Goal: Obtain resource: Download file/media

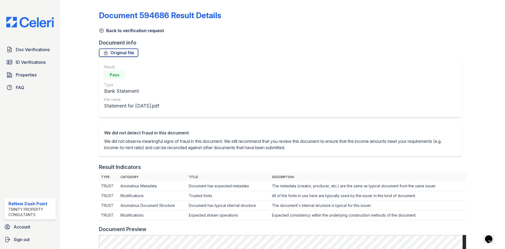
scroll to position [158, 0]
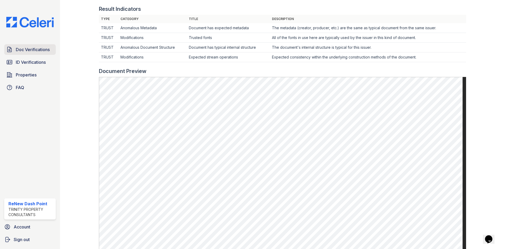
click at [22, 49] on span "Doc Verifications" at bounding box center [33, 49] width 34 height 6
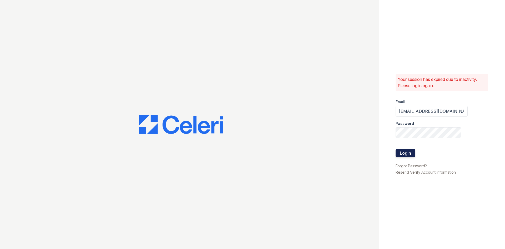
click at [407, 154] on button "Login" at bounding box center [406, 153] width 20 height 8
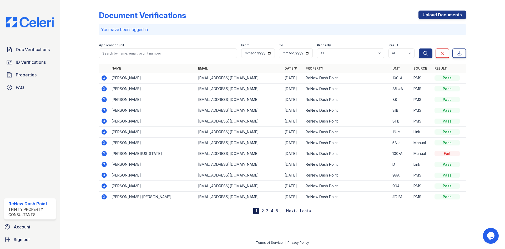
click at [104, 91] on icon at bounding box center [104, 89] width 6 height 6
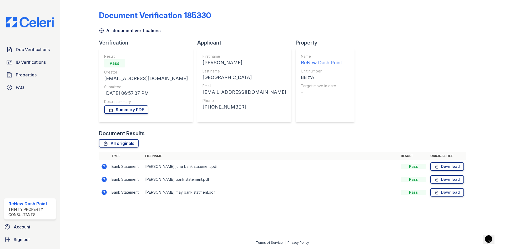
click at [368, 133] on div "Document Results" at bounding box center [282, 132] width 367 height 7
click at [15, 73] on link "Properties" at bounding box center [30, 74] width 52 height 11
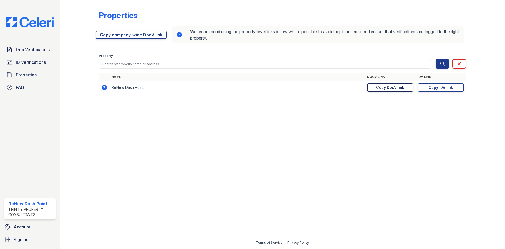
click at [390, 88] on div "Copy DocV link" at bounding box center [390, 87] width 28 height 5
click at [17, 49] on span "Doc Verifications" at bounding box center [33, 49] width 34 height 6
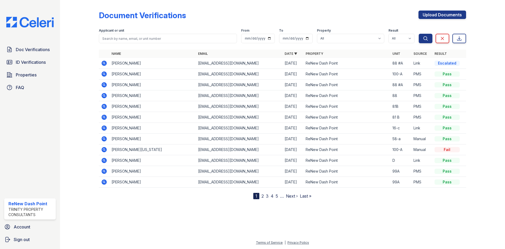
click at [102, 62] on icon at bounding box center [104, 63] width 5 height 5
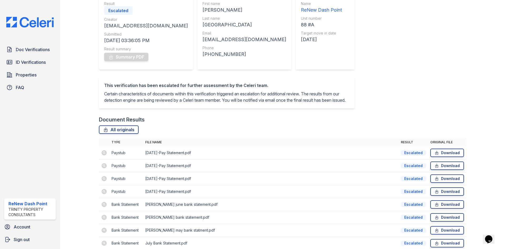
scroll to position [79, 0]
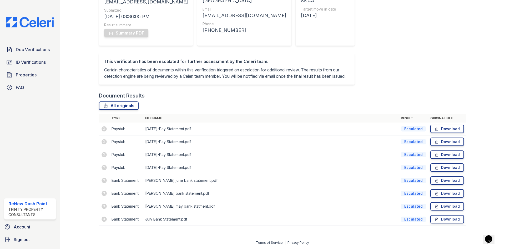
click at [103, 171] on td at bounding box center [104, 167] width 11 height 13
click at [404, 133] on td "Escalated" at bounding box center [413, 128] width 29 height 13
click at [406, 130] on div "Escalated" at bounding box center [413, 128] width 25 height 5
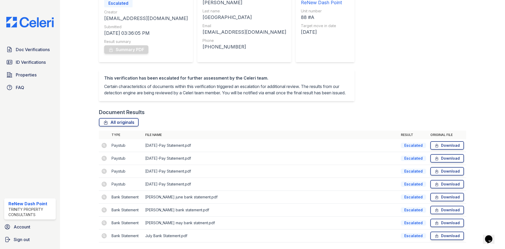
scroll to position [4, 0]
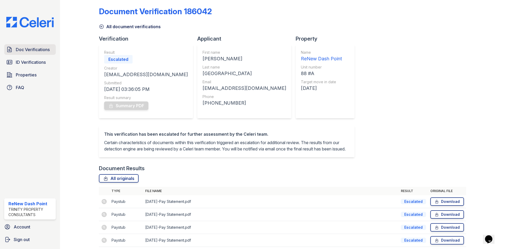
click at [38, 49] on span "Doc Verifications" at bounding box center [33, 49] width 34 height 6
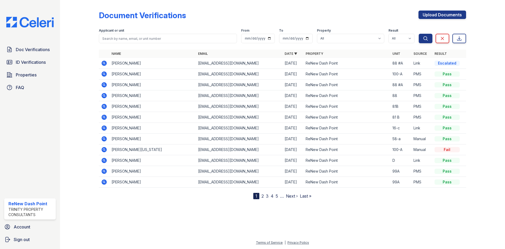
click at [100, 62] on td at bounding box center [104, 63] width 11 height 11
click at [103, 61] on icon at bounding box center [104, 63] width 5 height 5
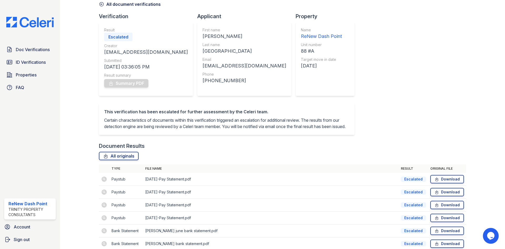
scroll to position [53, 0]
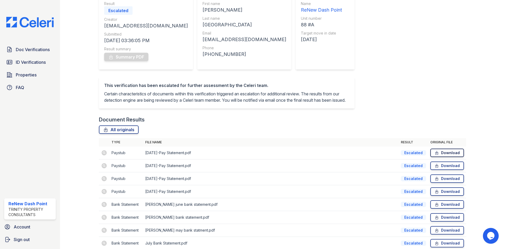
click at [438, 156] on link "Download" at bounding box center [448, 152] width 34 height 8
click at [438, 170] on link "Download" at bounding box center [448, 165] width 34 height 8
click at [371, 83] on div "Document Verification 186042 All document verifications Verification Result Esc…" at bounding box center [282, 101] width 367 height 305
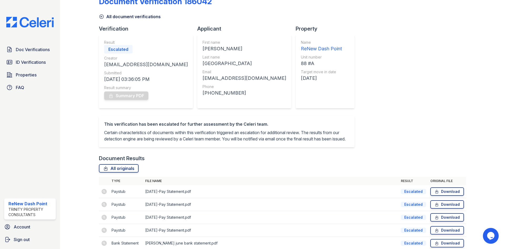
scroll to position [0, 0]
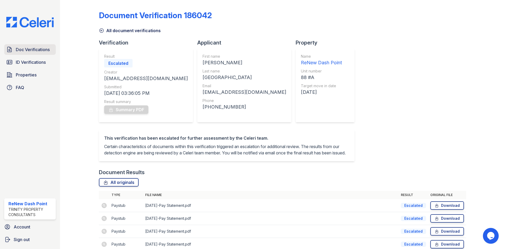
drag, startPoint x: 41, startPoint y: 45, endPoint x: 38, endPoint y: 48, distance: 4.5
click at [41, 45] on link "Doc Verifications" at bounding box center [30, 49] width 52 height 11
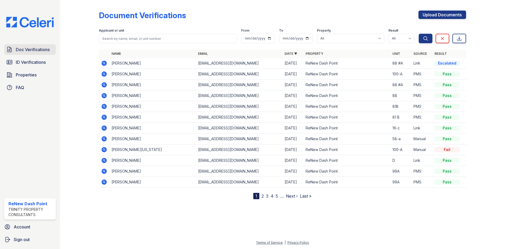
click at [43, 49] on span "Doc Verifications" at bounding box center [33, 49] width 34 height 6
click at [108, 62] on td at bounding box center [104, 63] width 11 height 11
click at [103, 63] on icon at bounding box center [103, 62] width 1 height 1
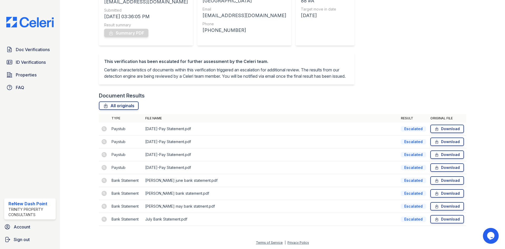
scroll to position [83, 0]
click at [437, 154] on link "Download" at bounding box center [448, 154] width 34 height 8
click at [19, 49] on span "Doc Verifications" at bounding box center [33, 49] width 34 height 6
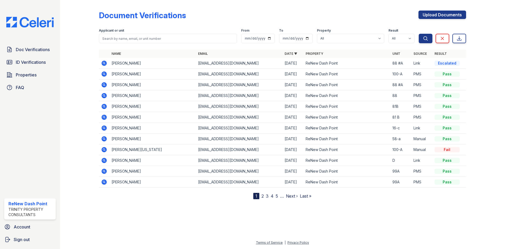
click at [105, 73] on icon at bounding box center [104, 74] width 6 height 6
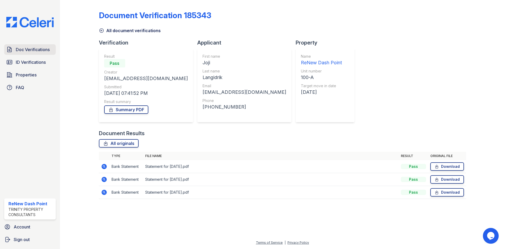
click at [43, 52] on span "Doc Verifications" at bounding box center [33, 49] width 34 height 6
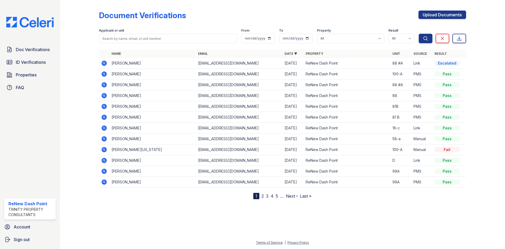
click at [110, 63] on td "[PERSON_NAME]" at bounding box center [152, 63] width 87 height 11
click at [103, 61] on icon at bounding box center [104, 63] width 5 height 5
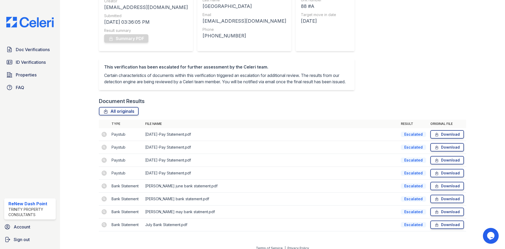
scroll to position [79, 0]
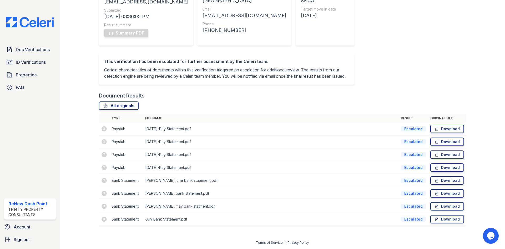
click at [104, 133] on td at bounding box center [104, 128] width 11 height 13
click at [104, 132] on td at bounding box center [104, 128] width 11 height 13
click at [167, 132] on td "[DATE]-Pay Statement.pdf" at bounding box center [271, 128] width 256 height 13
click at [166, 148] on td "[DATE]-Pay Statement.pdf" at bounding box center [271, 141] width 256 height 13
click at [169, 139] on td "Aug 22-Pay Statement.pdf" at bounding box center [271, 141] width 256 height 13
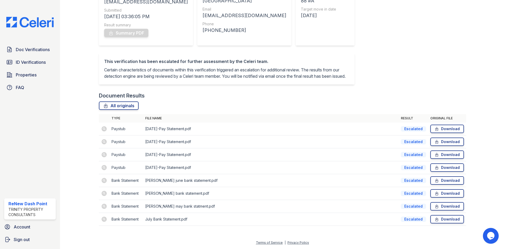
click at [171, 132] on td "[DATE]-Pay Statement.pdf" at bounding box center [271, 128] width 256 height 13
click at [42, 51] on span "Doc Verifications" at bounding box center [33, 49] width 34 height 6
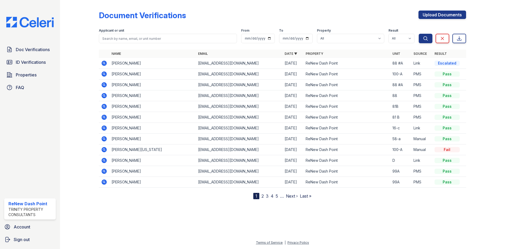
click at [106, 84] on icon at bounding box center [104, 84] width 5 height 5
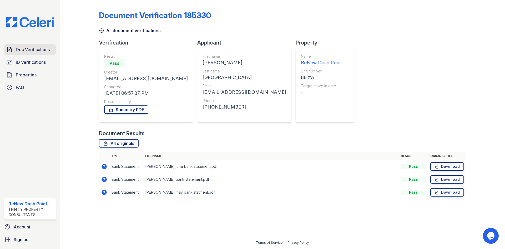
click at [38, 49] on span "Doc Verifications" at bounding box center [33, 49] width 34 height 6
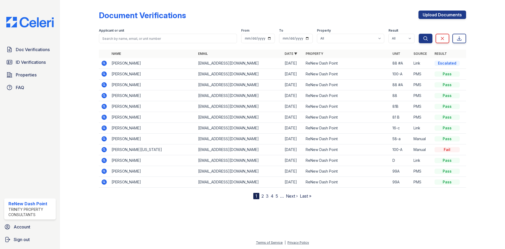
click at [104, 63] on icon at bounding box center [103, 62] width 1 height 1
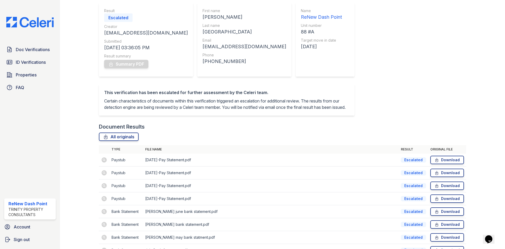
scroll to position [53, 0]
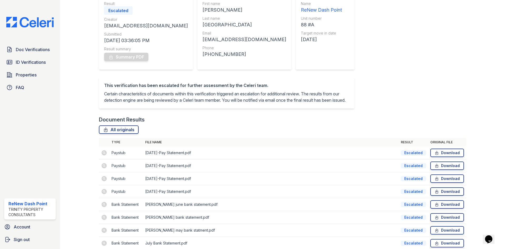
click at [104, 159] on td at bounding box center [104, 152] width 11 height 13
click at [175, 157] on td "Aug 15-Pay Statement.pdf" at bounding box center [271, 152] width 256 height 13
click at [408, 168] on div "Escalated" at bounding box center [413, 165] width 25 height 5
click at [442, 157] on link "Download" at bounding box center [448, 152] width 34 height 8
click at [376, 36] on div "Document Verification 186042 All document verifications Verification Result Esc…" at bounding box center [282, 101] width 367 height 305
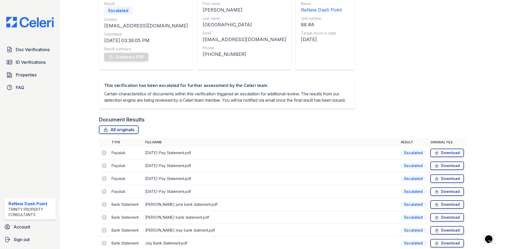
click at [409, 47] on div "Document Verification 186042 All document verifications Verification Result Esc…" at bounding box center [282, 101] width 367 height 305
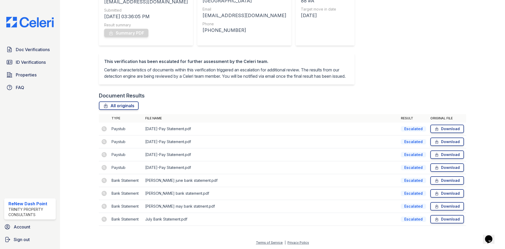
scroll to position [83, 0]
click at [158, 134] on td "Aug 15-Pay Statement.pdf" at bounding box center [271, 128] width 256 height 13
click at [158, 127] on td "Aug 15-Pay Statement.pdf" at bounding box center [271, 128] width 256 height 13
click at [108, 129] on td at bounding box center [104, 128] width 11 height 13
click at [105, 129] on td at bounding box center [104, 128] width 11 height 13
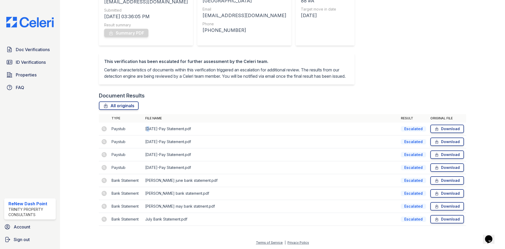
click at [149, 134] on td "[DATE]-Pay Statement.pdf" at bounding box center [271, 128] width 256 height 13
click at [158, 131] on td "[DATE]-Pay Statement.pdf" at bounding box center [271, 128] width 256 height 13
click at [235, 95] on div "Document Results" at bounding box center [282, 95] width 367 height 7
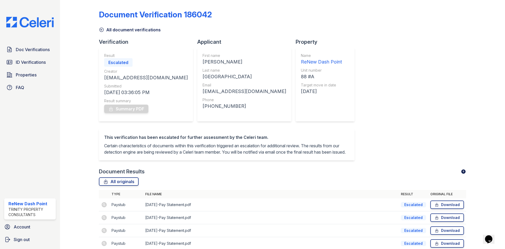
scroll to position [0, 0]
click at [119, 65] on div "Escalated" at bounding box center [118, 63] width 28 height 8
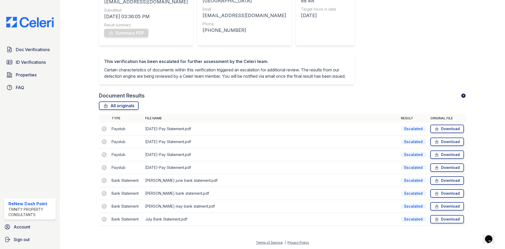
scroll to position [83, 0]
click at [456, 127] on link "Download" at bounding box center [448, 128] width 34 height 8
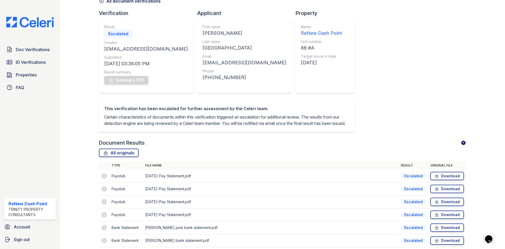
scroll to position [79, 0]
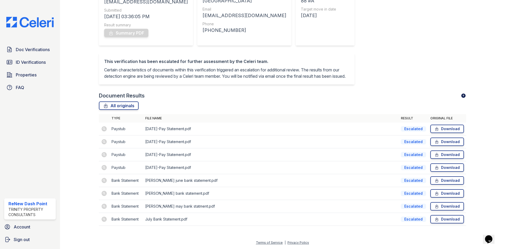
drag, startPoint x: 327, startPoint y: 62, endPoint x: 322, endPoint y: 71, distance: 10.6
click at [327, 62] on div "Document Verification 186042 All document verifications Verification Result Esc…" at bounding box center [282, 78] width 367 height 305
click at [443, 171] on link "Download" at bounding box center [448, 167] width 34 height 8
click at [452, 133] on link "Download" at bounding box center [448, 128] width 34 height 8
click at [407, 54] on div "Document Verification 186042 All document verifications Verification Result Esc…" at bounding box center [282, 78] width 367 height 305
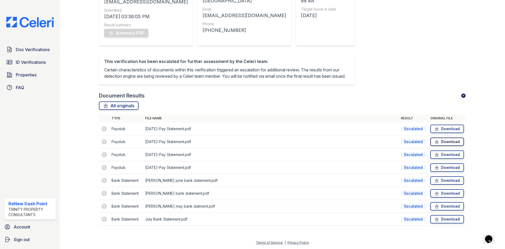
click at [439, 146] on link "Download" at bounding box center [448, 141] width 34 height 8
click at [438, 143] on link "Download" at bounding box center [448, 141] width 34 height 8
click at [442, 172] on link "Download" at bounding box center [448, 167] width 34 height 8
drag, startPoint x: 303, startPoint y: 82, endPoint x: 312, endPoint y: 56, distance: 27.5
click at [305, 79] on div "This verification has been escalated for further assessment by the Celeri team.…" at bounding box center [229, 72] width 260 height 39
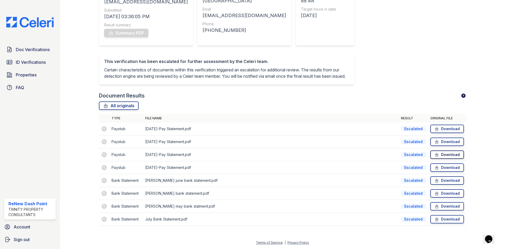
click at [440, 159] on link "Download" at bounding box center [448, 154] width 34 height 8
click at [361, 40] on div "Document Verification 186042 All document verifications Verification Result Esc…" at bounding box center [282, 78] width 367 height 305
click at [376, 51] on div "Document Verification 186042 All document verifications Verification Result Esc…" at bounding box center [282, 78] width 367 height 305
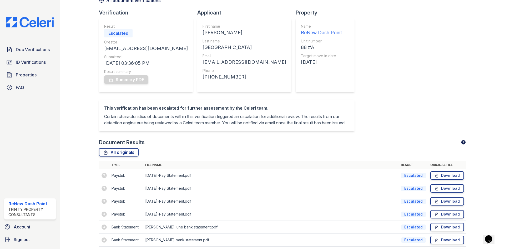
scroll to position [0, 0]
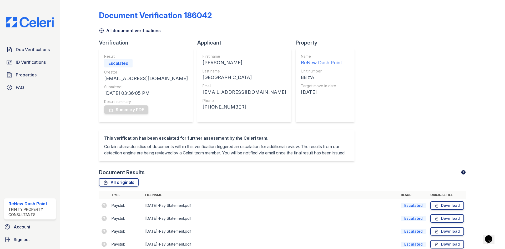
click at [403, 75] on div "Document Verification 186042 All document verifications Verification Result Esc…" at bounding box center [282, 154] width 367 height 305
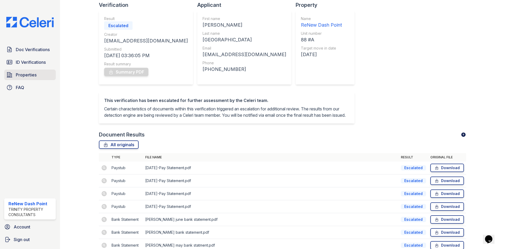
scroll to position [30, 0]
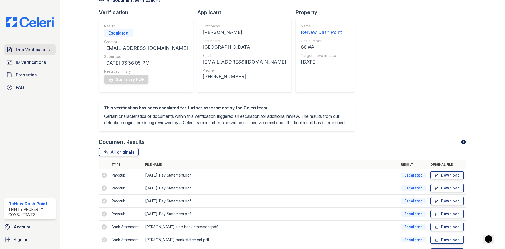
click at [34, 51] on span "Doc Verifications" at bounding box center [33, 49] width 34 height 6
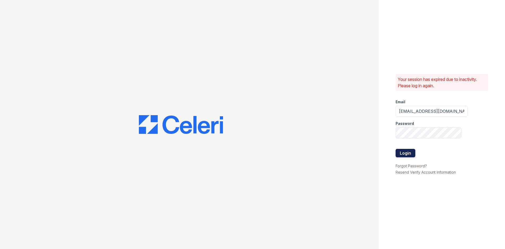
click at [400, 155] on button "Login" at bounding box center [406, 153] width 20 height 8
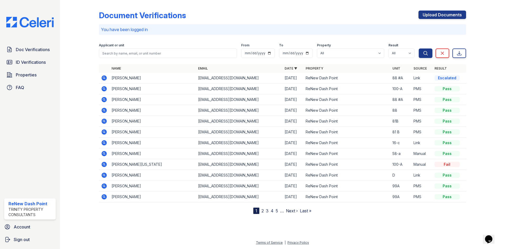
click at [102, 112] on icon at bounding box center [104, 110] width 5 height 5
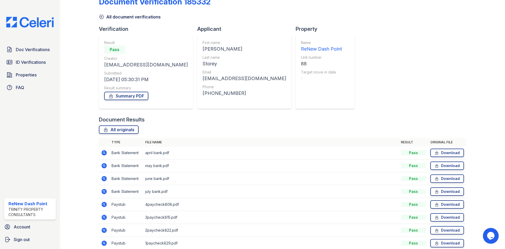
scroll to position [26, 0]
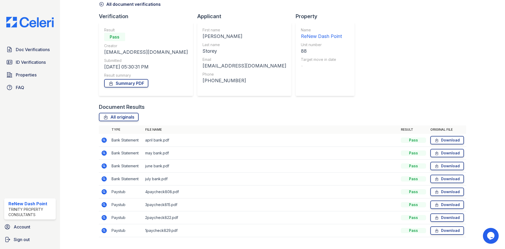
click at [103, 192] on icon at bounding box center [103, 191] width 1 height 1
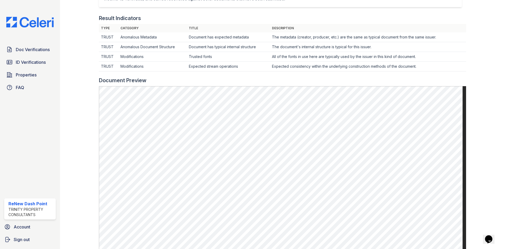
scroll to position [158, 0]
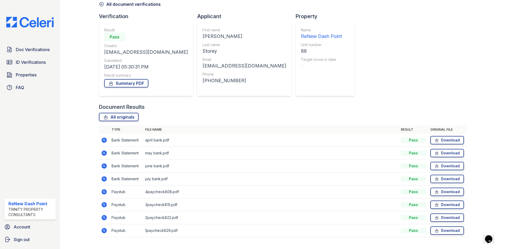
scroll to position [38, 0]
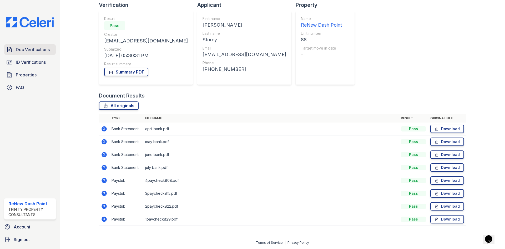
click at [31, 48] on span "Doc Verifications" at bounding box center [33, 49] width 34 height 6
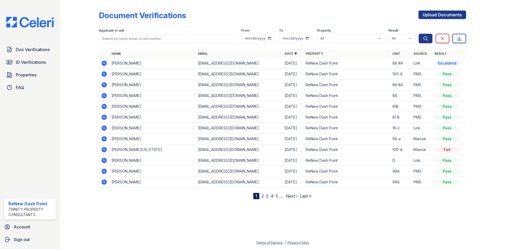
click at [103, 86] on icon at bounding box center [104, 84] width 5 height 5
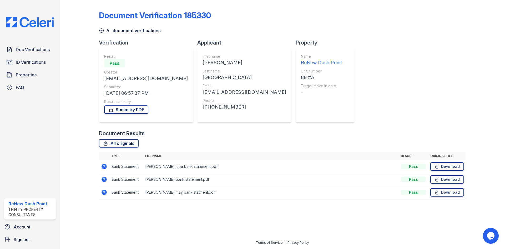
click at [106, 166] on icon at bounding box center [104, 166] width 5 height 5
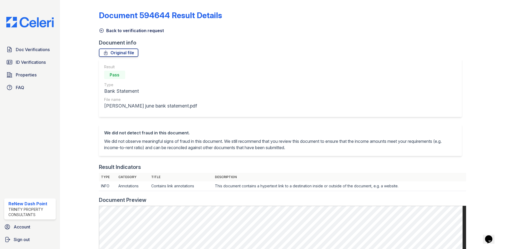
scroll to position [158, 0]
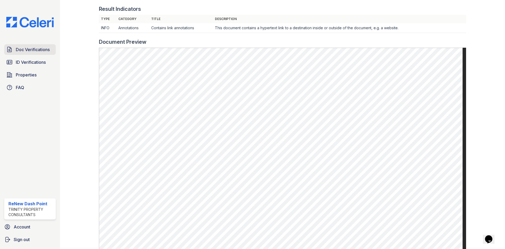
click at [18, 52] on span "Doc Verifications" at bounding box center [33, 49] width 34 height 6
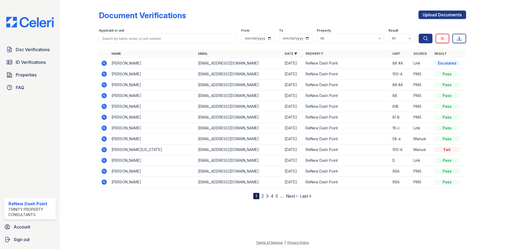
click at [103, 63] on icon at bounding box center [104, 63] width 6 height 6
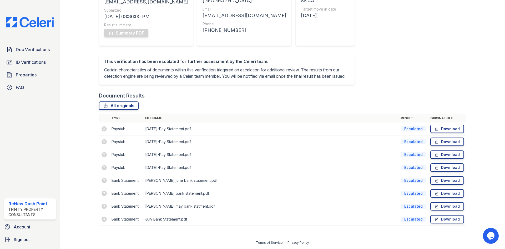
scroll to position [83, 0]
click at [21, 52] on span "Doc Verifications" at bounding box center [33, 49] width 34 height 6
